Goal: Information Seeking & Learning: Find specific fact

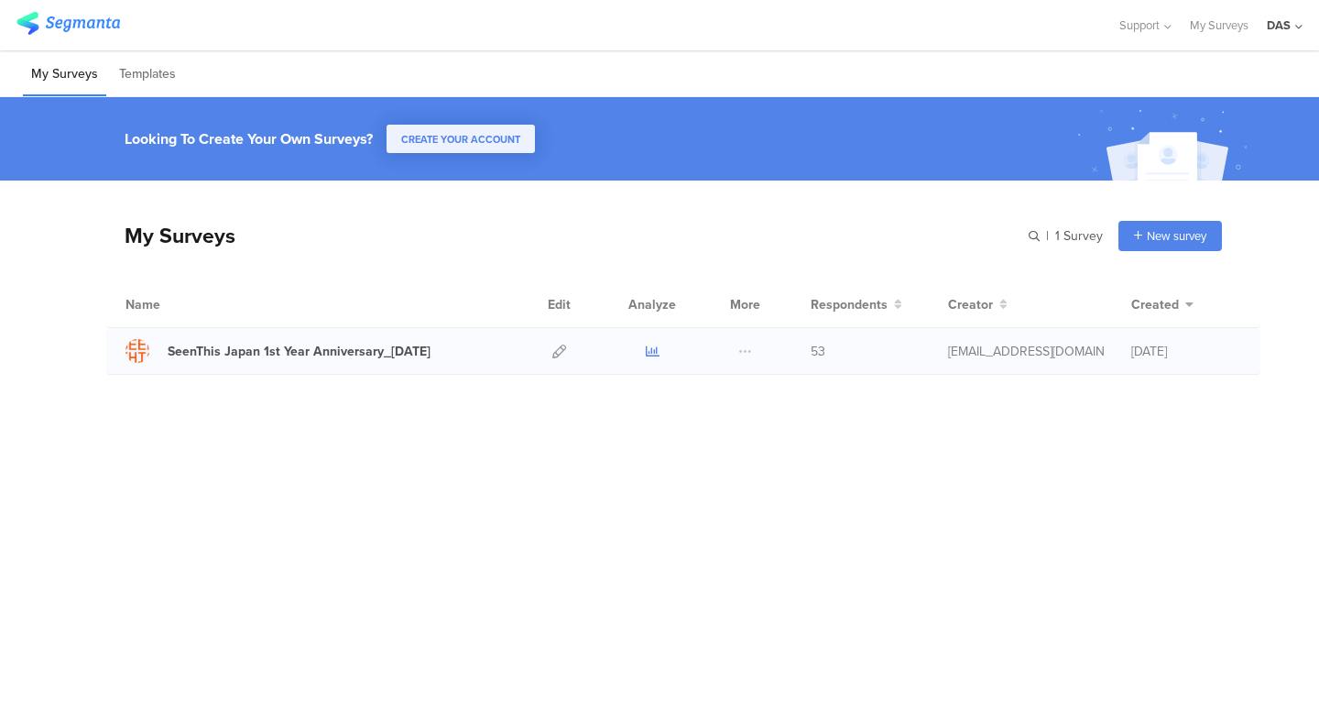
click at [657, 344] on icon at bounding box center [653, 351] width 14 height 14
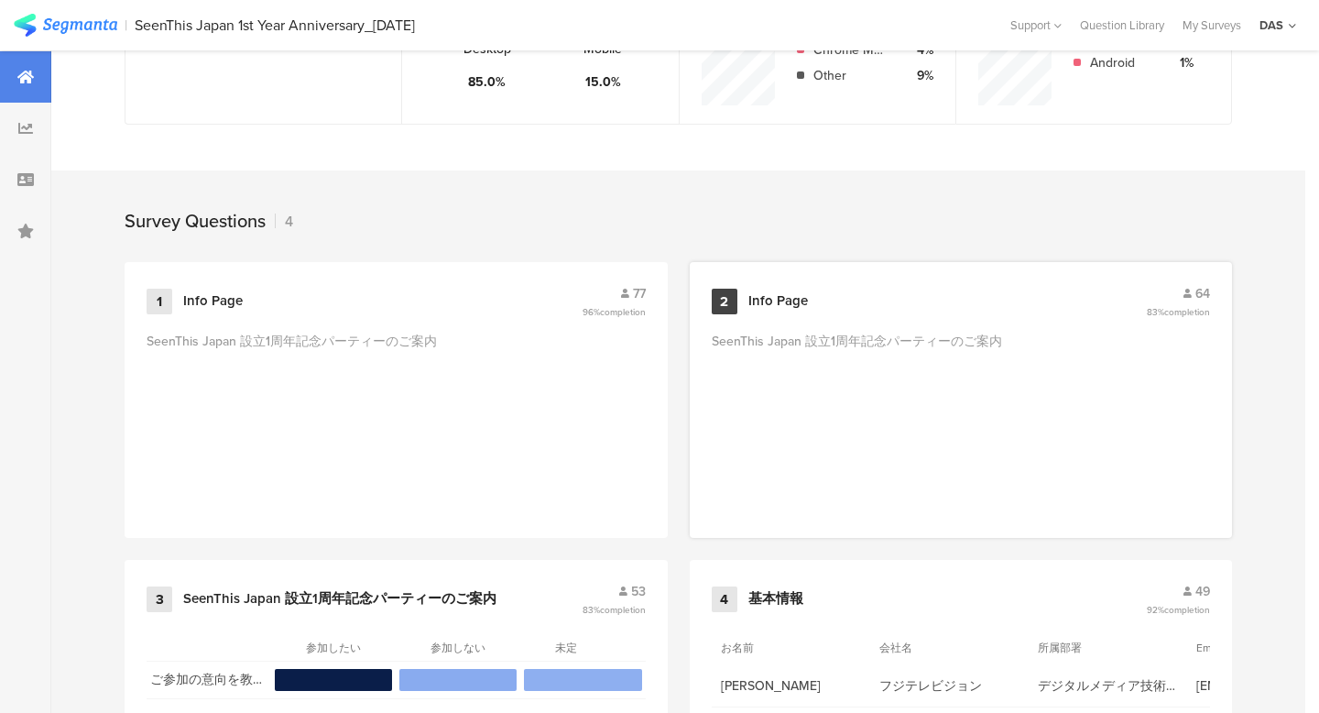
scroll to position [781, 0]
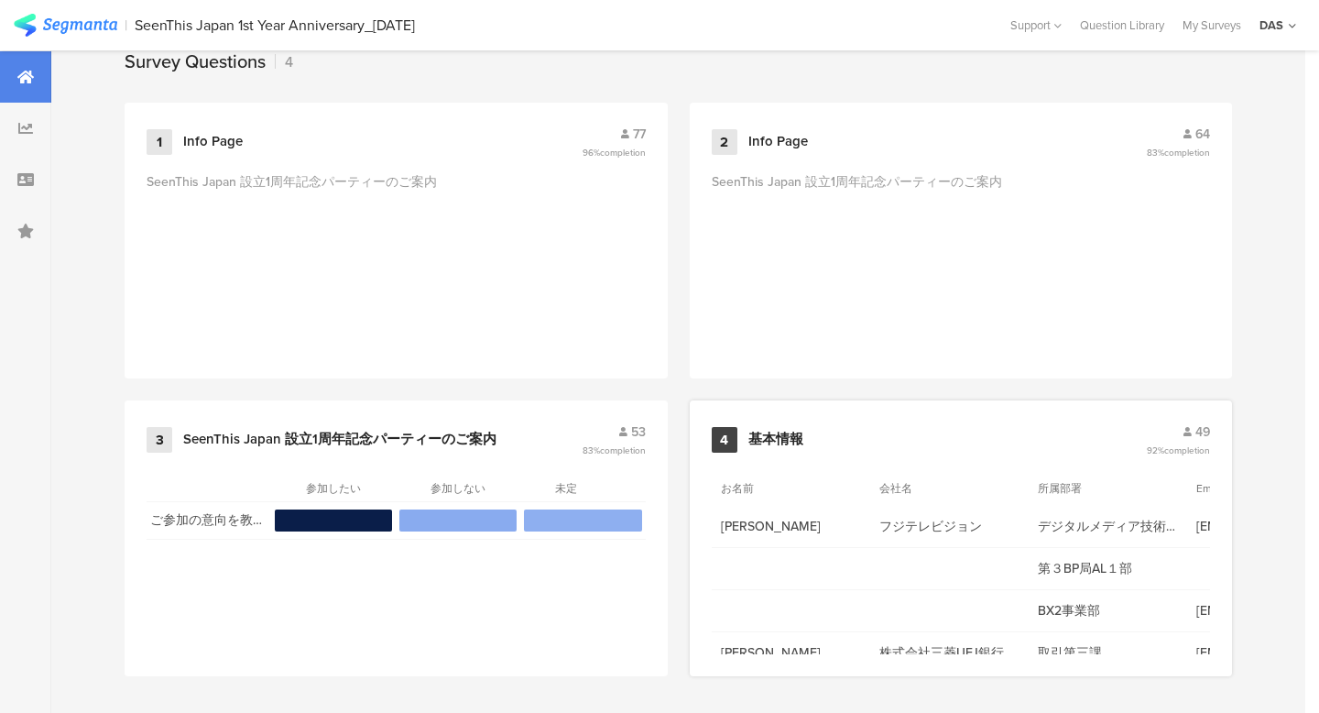
click at [1196, 424] on span "49" at bounding box center [1202, 431] width 15 height 19
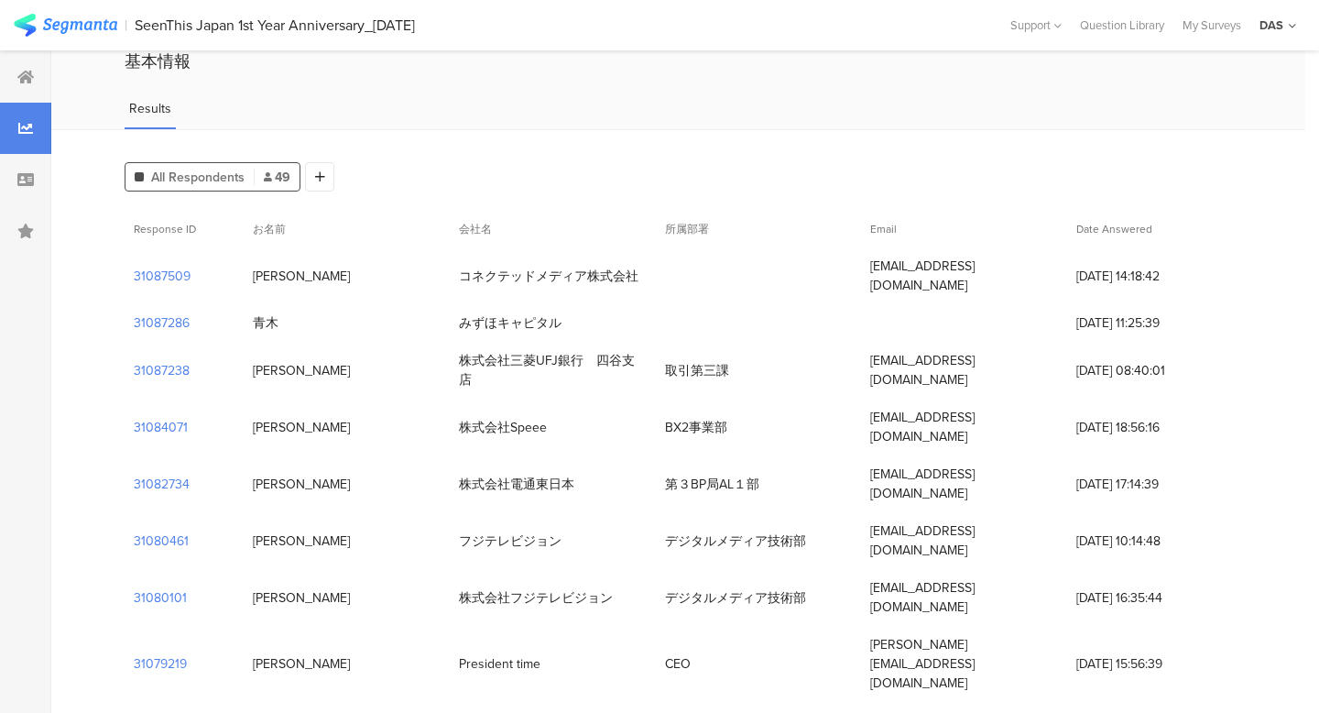
scroll to position [74, 0]
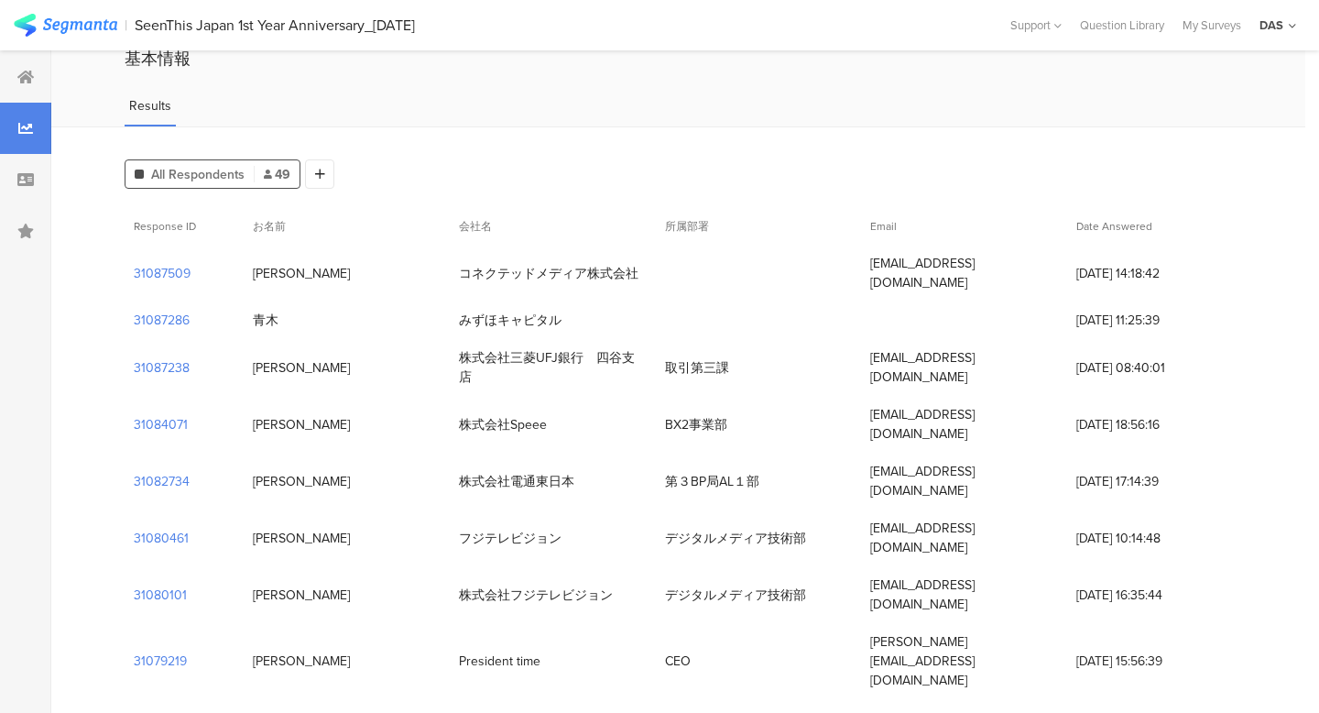
drag, startPoint x: 460, startPoint y: 267, endPoint x: 652, endPoint y: 276, distance: 192.6
click at [652, 276] on div "コネクテッドメディア株式会社" at bounding box center [553, 274] width 206 height 38
copy div "コネクテッドメディア株式会社"
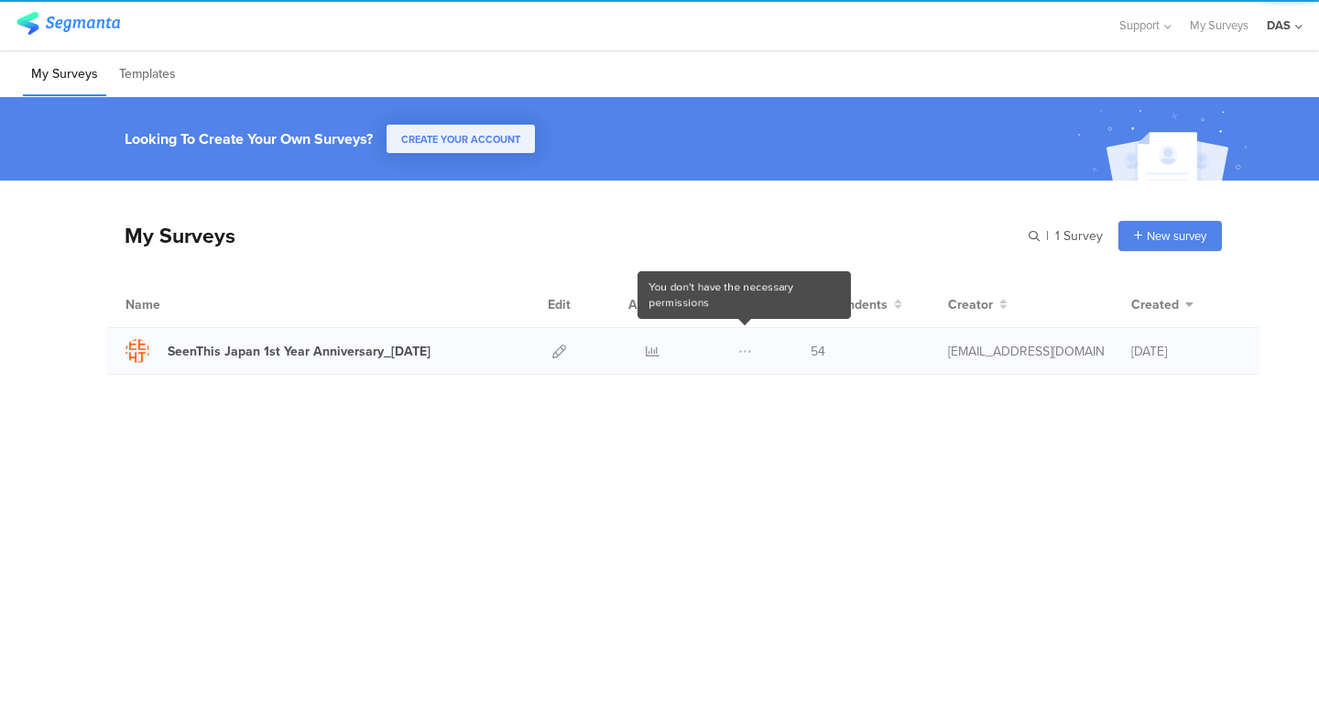
click at [735, 362] on div at bounding box center [744, 351] width 39 height 46
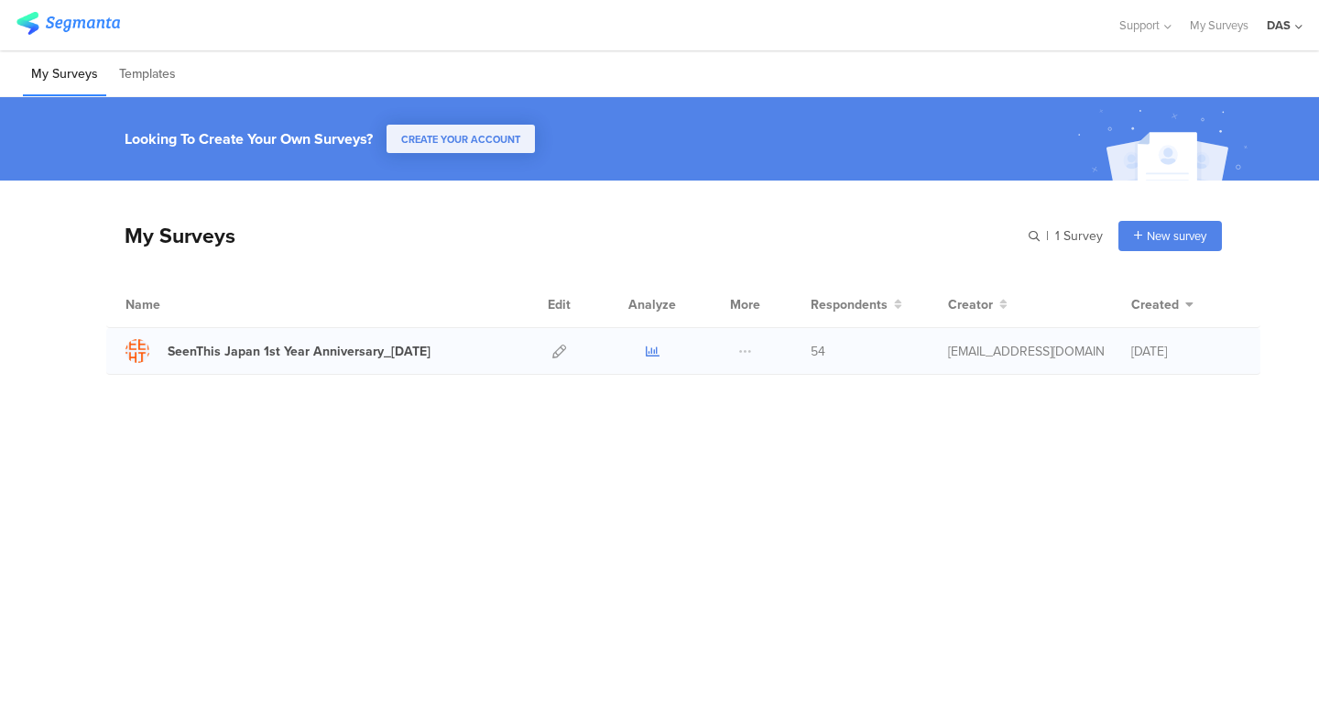
click at [646, 355] on icon at bounding box center [653, 351] width 14 height 14
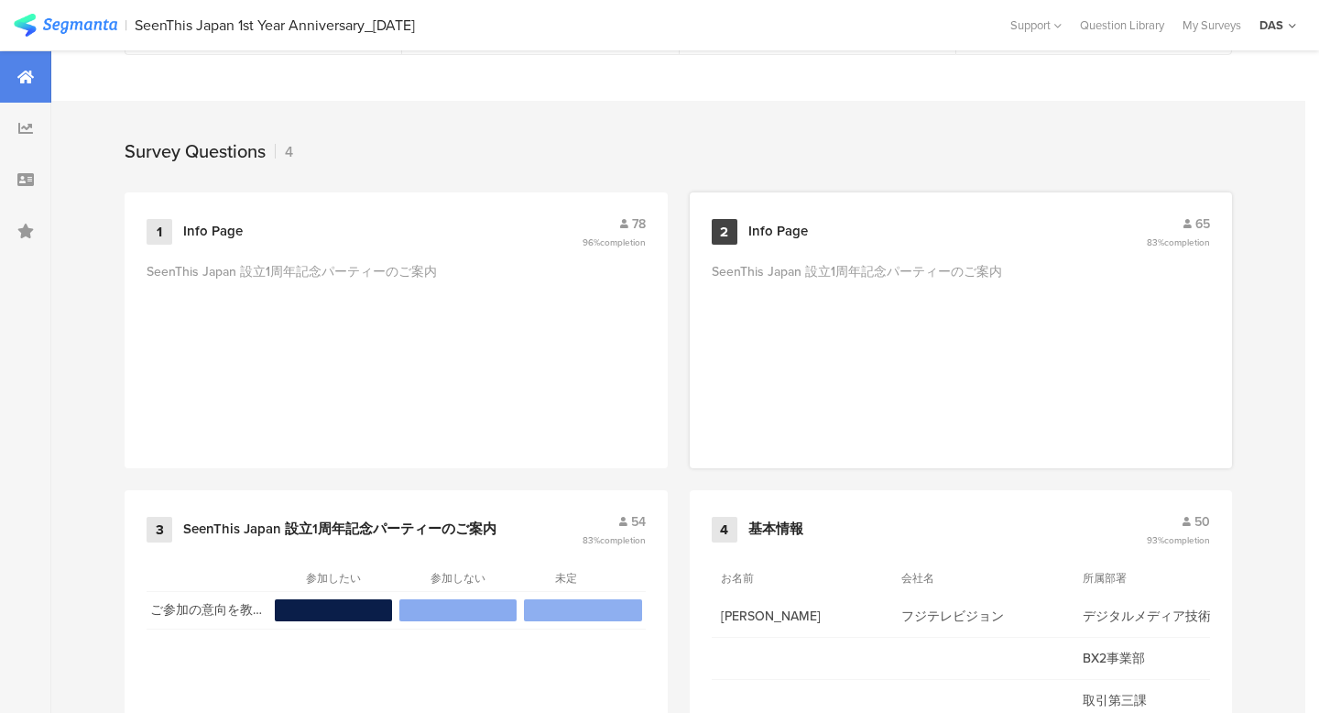
scroll to position [781, 0]
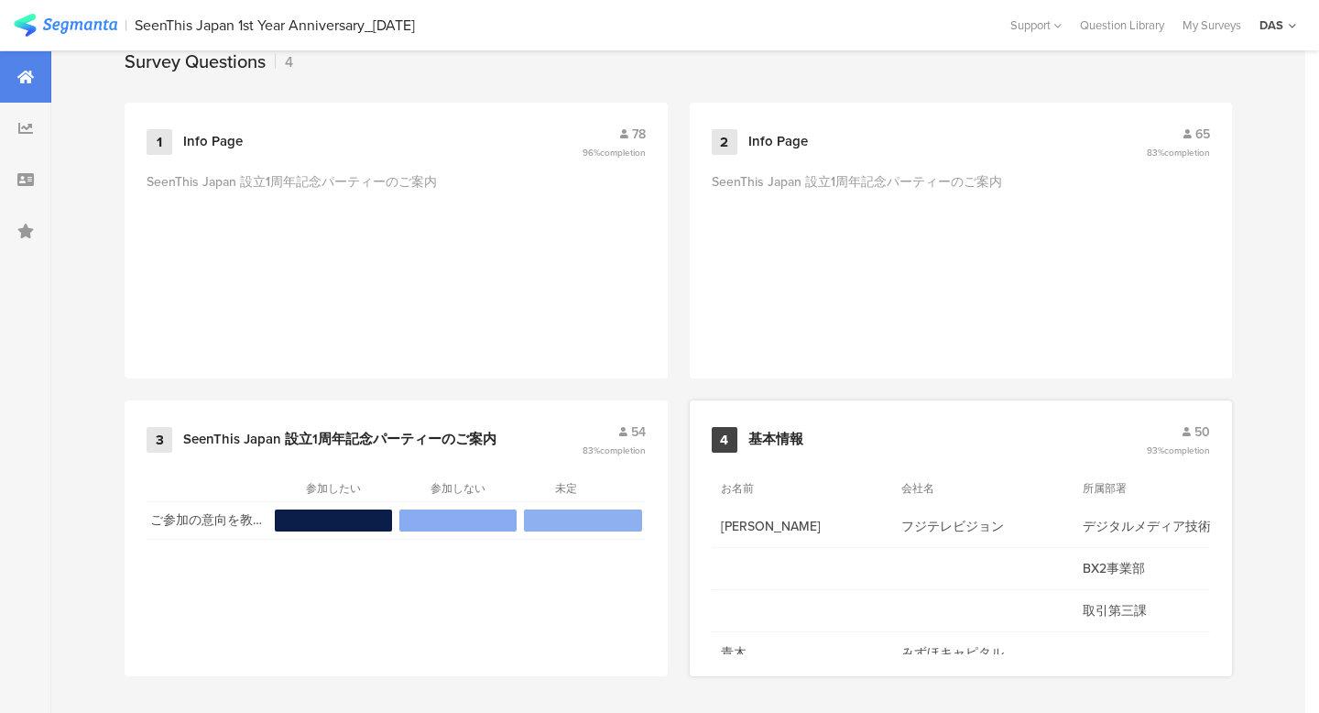
click at [1192, 435] on div "50" at bounding box center [1178, 431] width 63 height 19
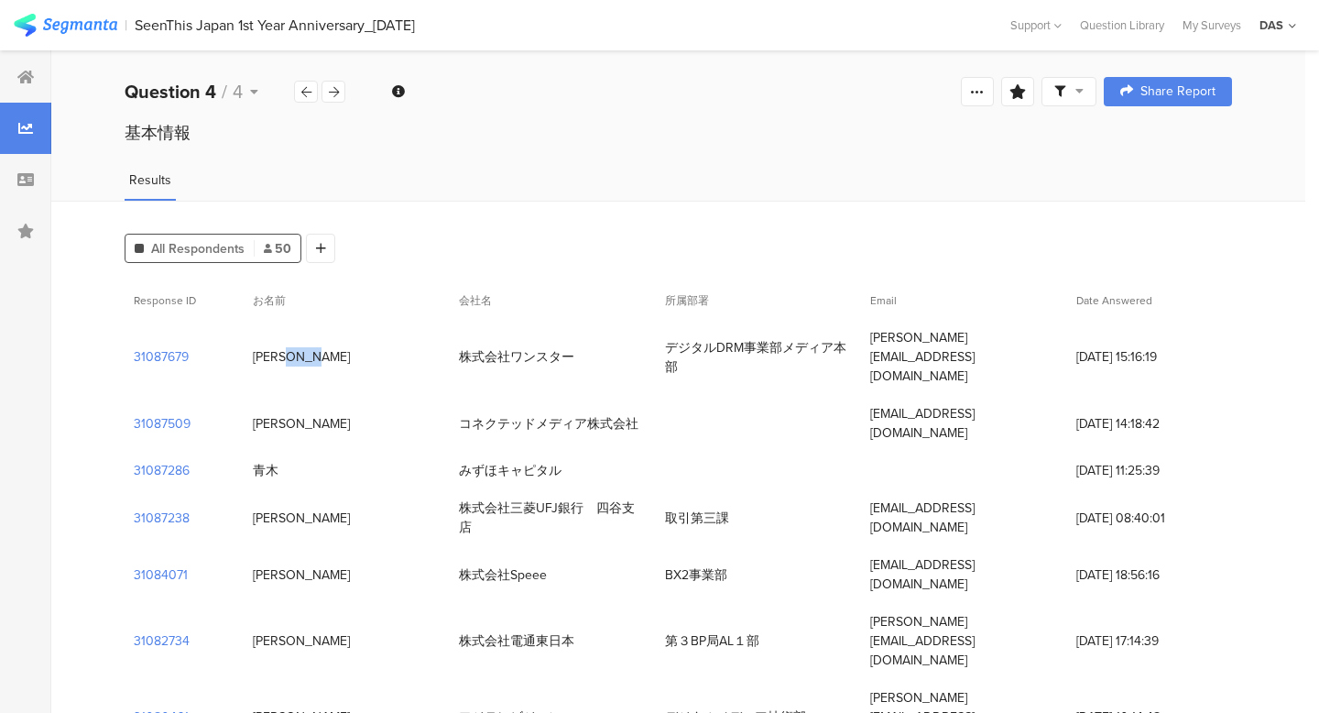
drag, startPoint x: 311, startPoint y: 344, endPoint x: 251, endPoint y: 344, distance: 60.5
click at [251, 344] on div "小又一輝" at bounding box center [347, 357] width 206 height 38
copy div "小又一輝"
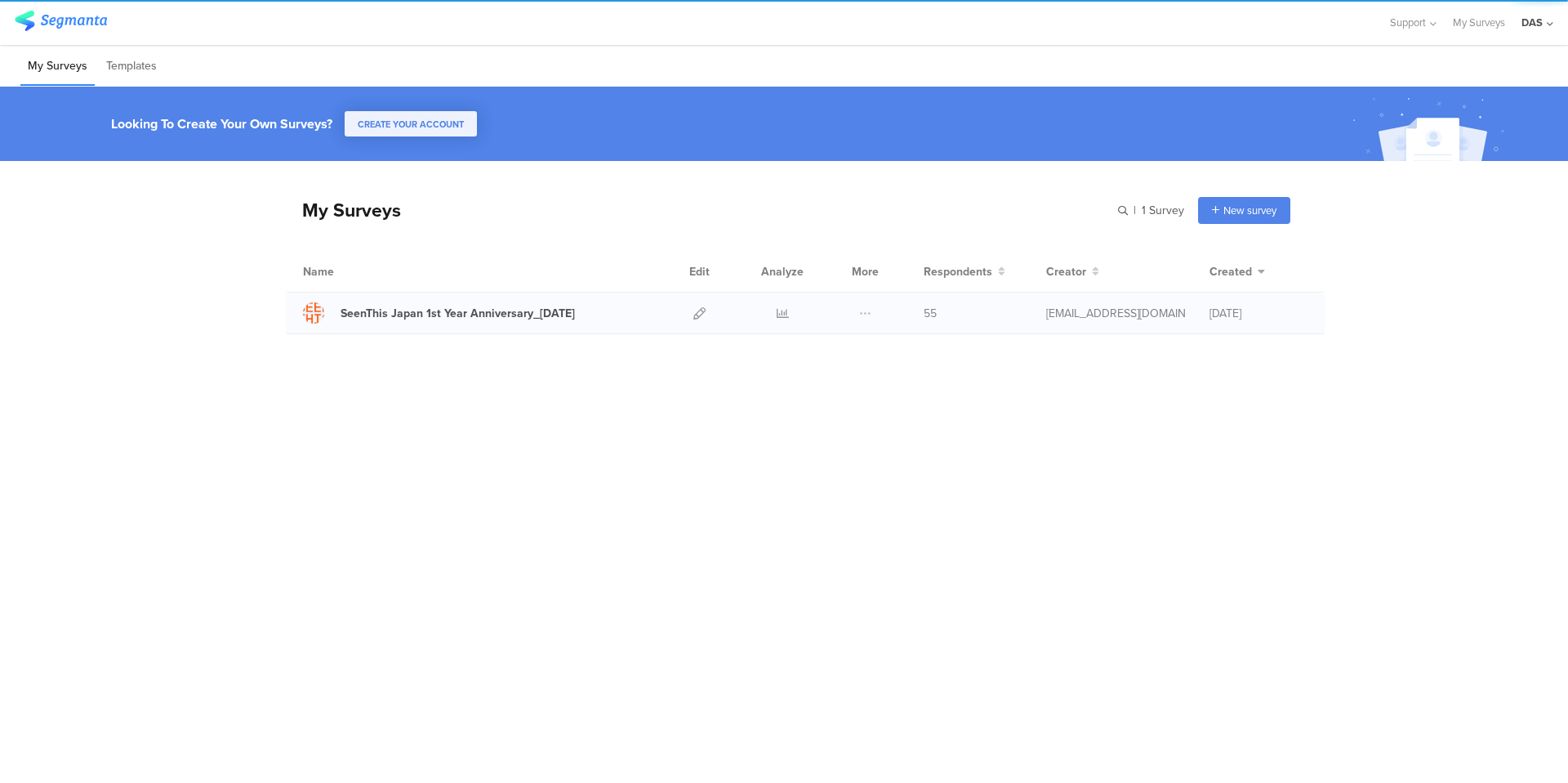
click at [940, 318] on div "55" at bounding box center [973, 313] width 98 height 17
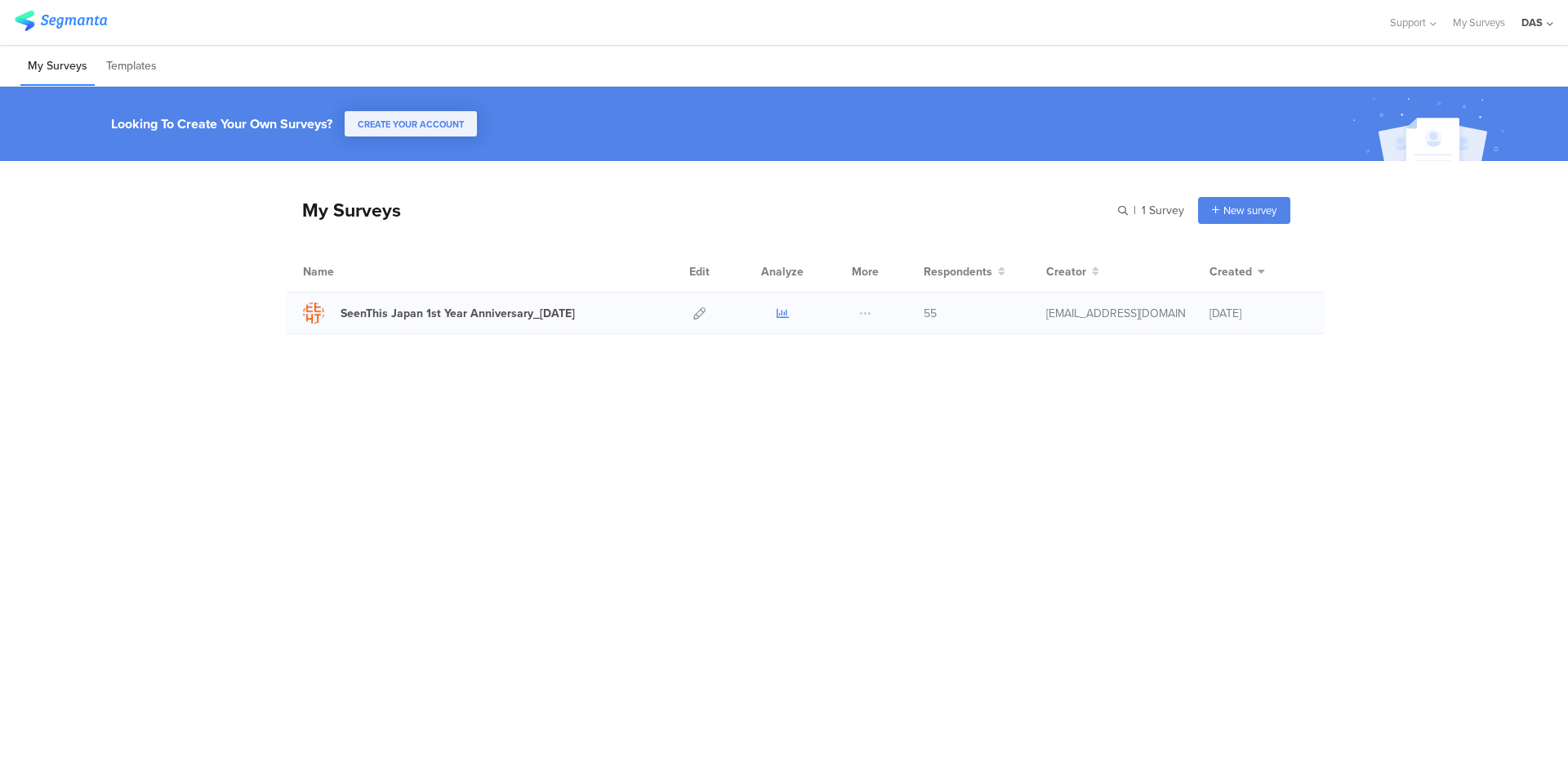
click at [783, 317] on icon at bounding box center [783, 313] width 12 height 12
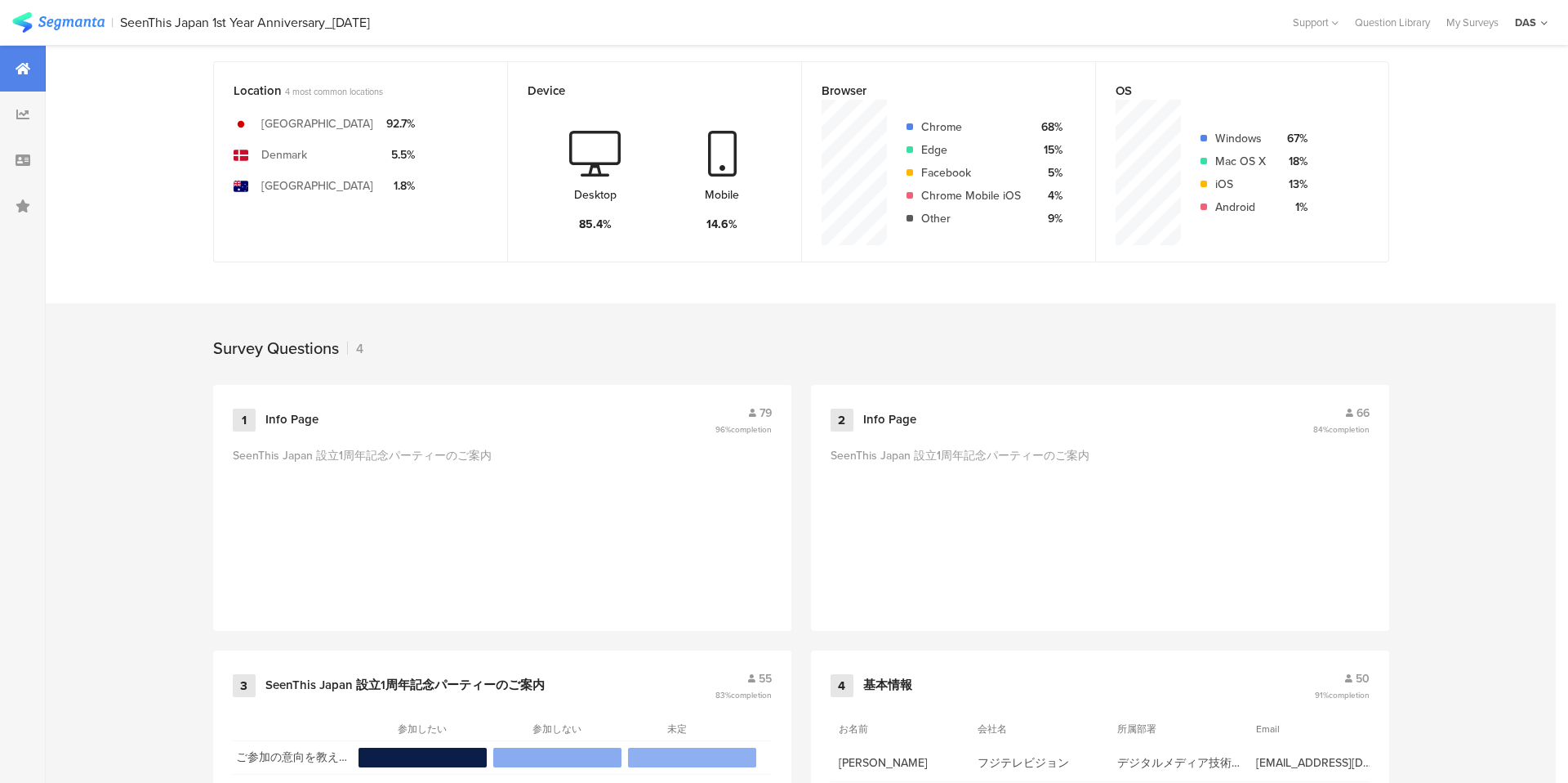
scroll to position [551, 0]
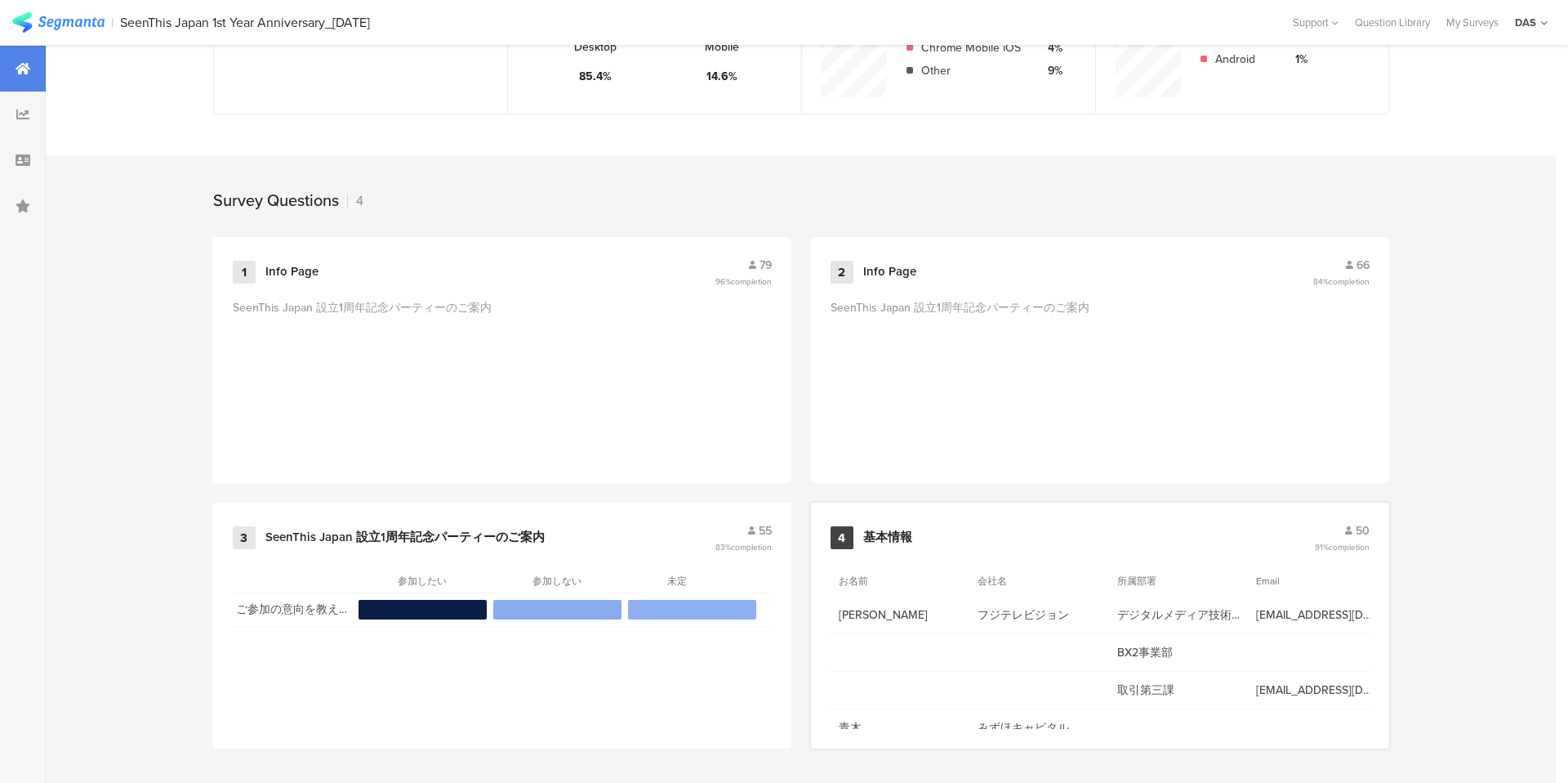
click at [1360, 530] on span "50" at bounding box center [1363, 530] width 14 height 17
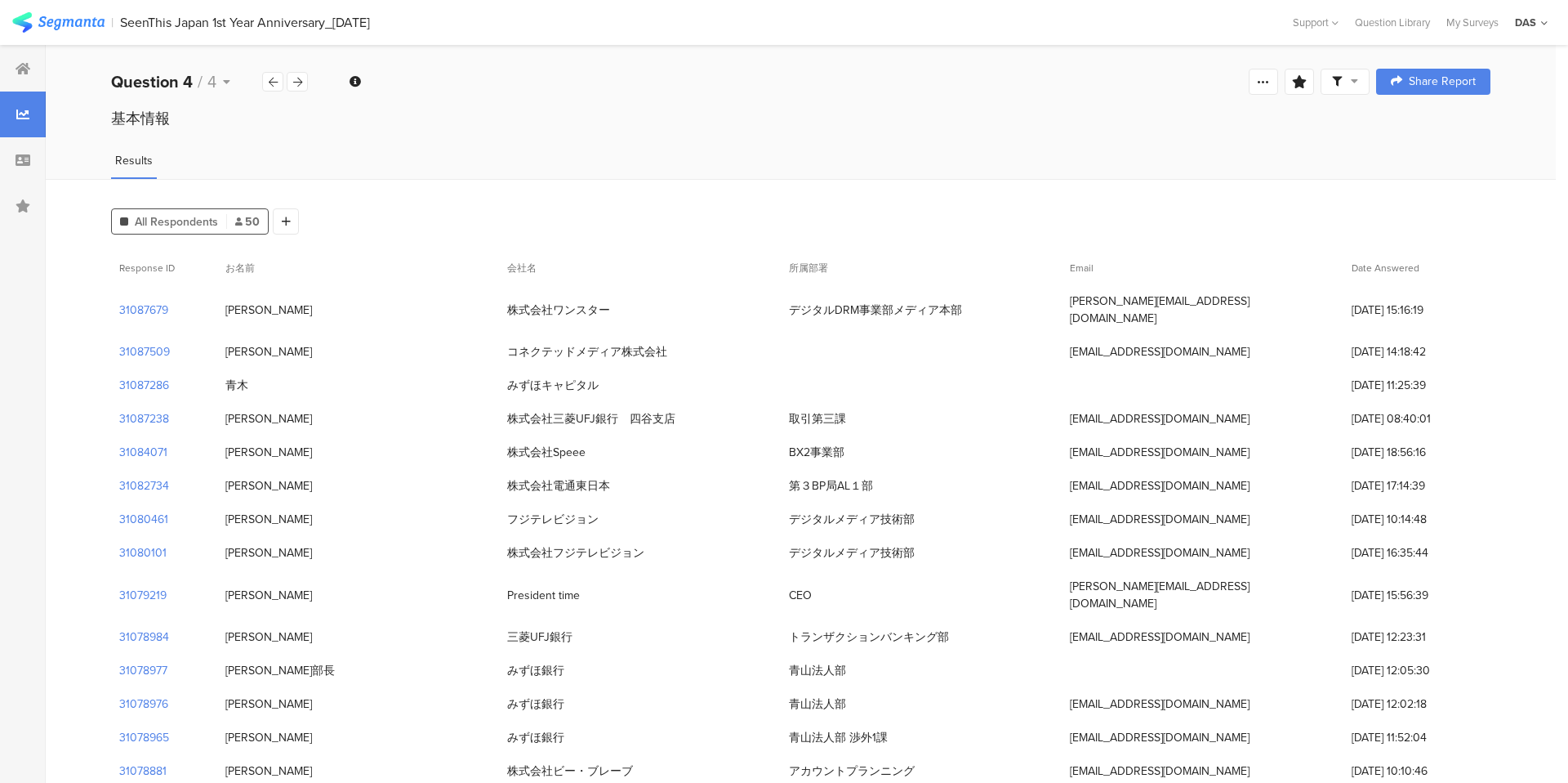
click at [1371, 270] on span "Date Answered" at bounding box center [1385, 268] width 68 height 14
